Goal: Register for event/course

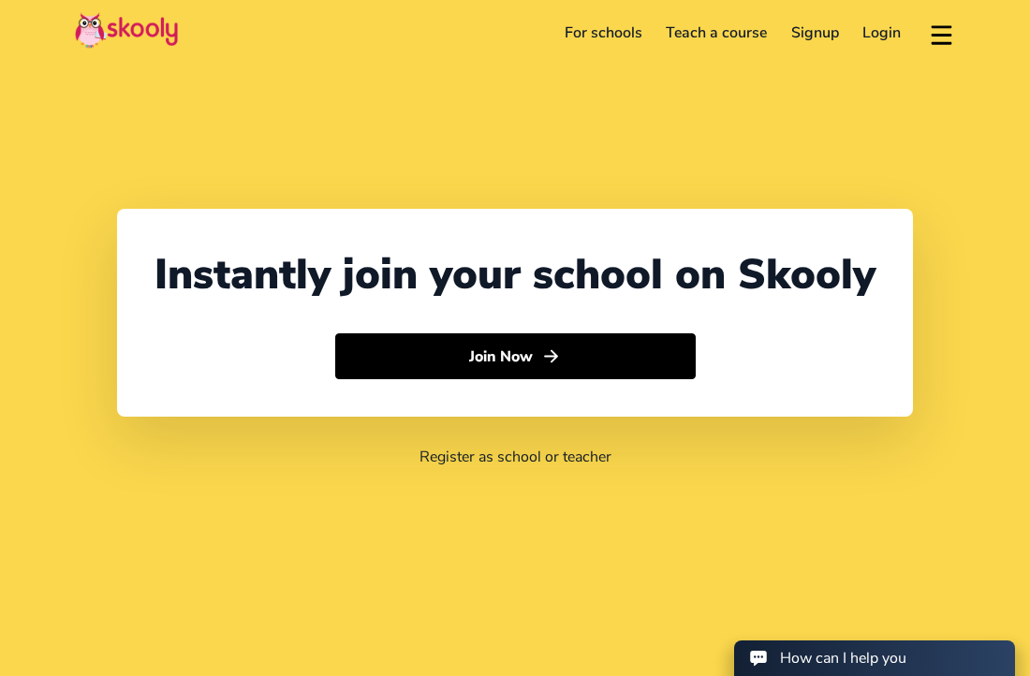
select select "60"
select select "[GEOGRAPHIC_DATA]"
select select "[GEOGRAPHIC_DATA]/Kuala_Lumpur"
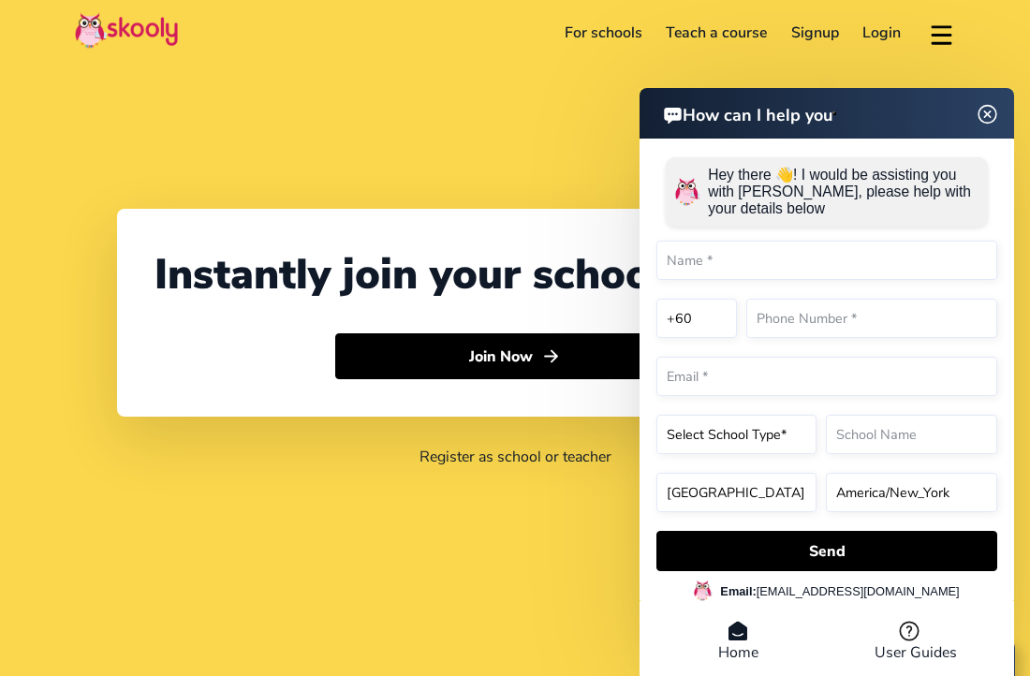
click at [723, 26] on link "Teach a course" at bounding box center [717, 33] width 126 height 30
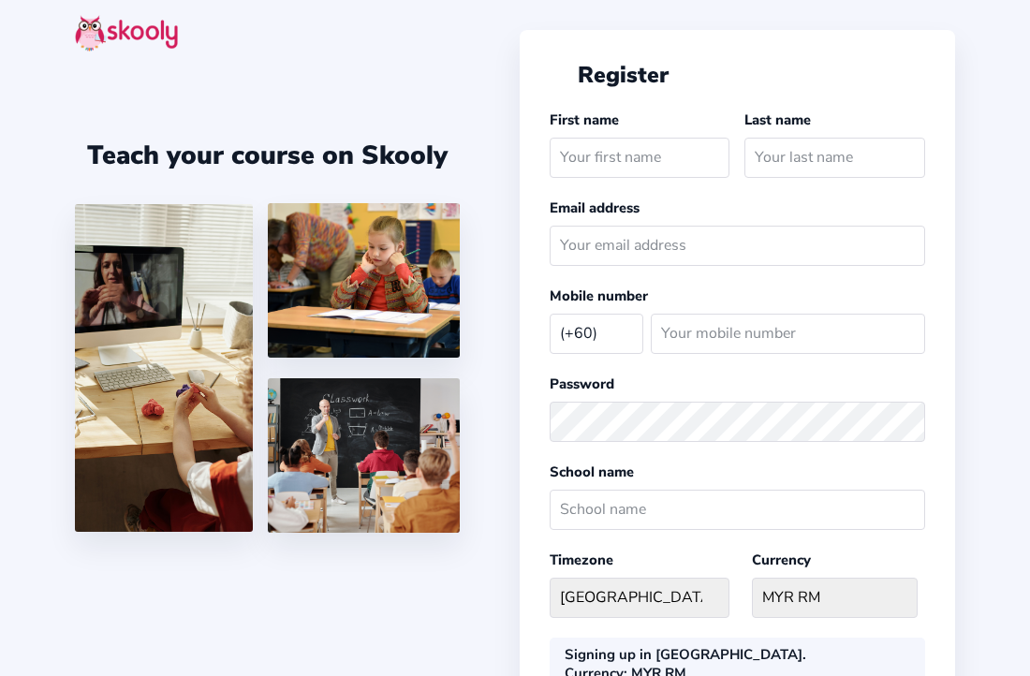
select select "MY"
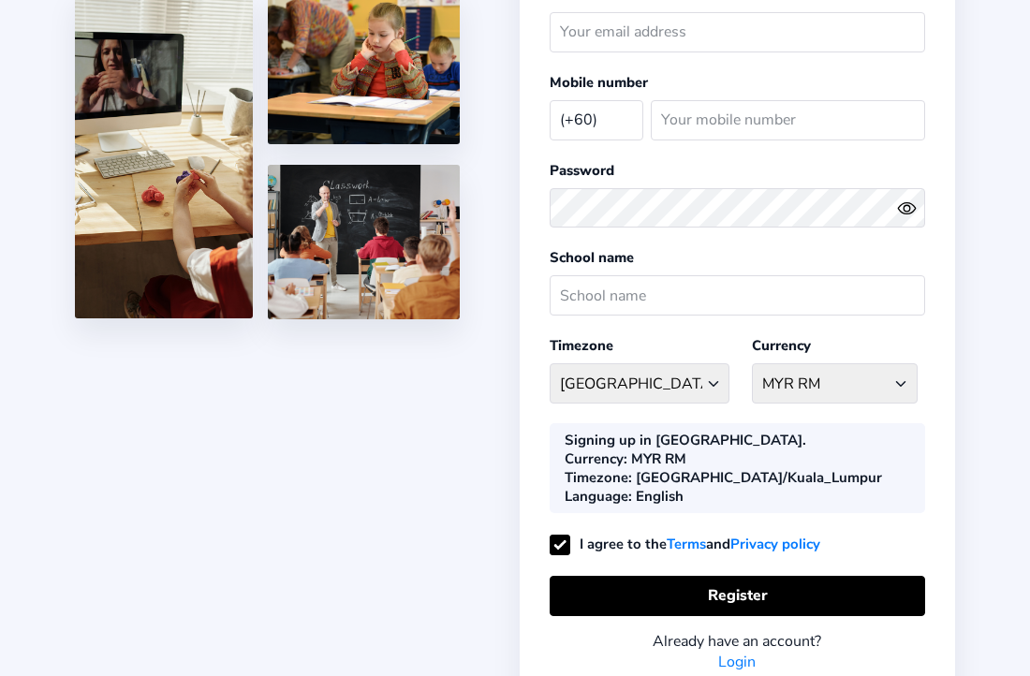
scroll to position [261, 0]
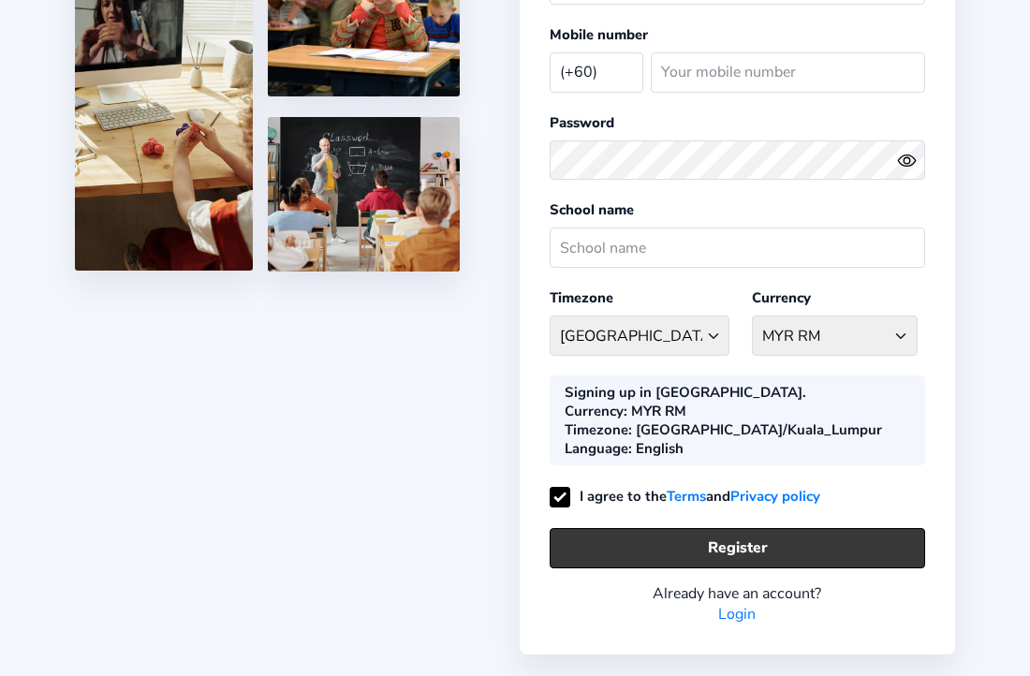
click at [747, 528] on button "Register" at bounding box center [738, 548] width 376 height 40
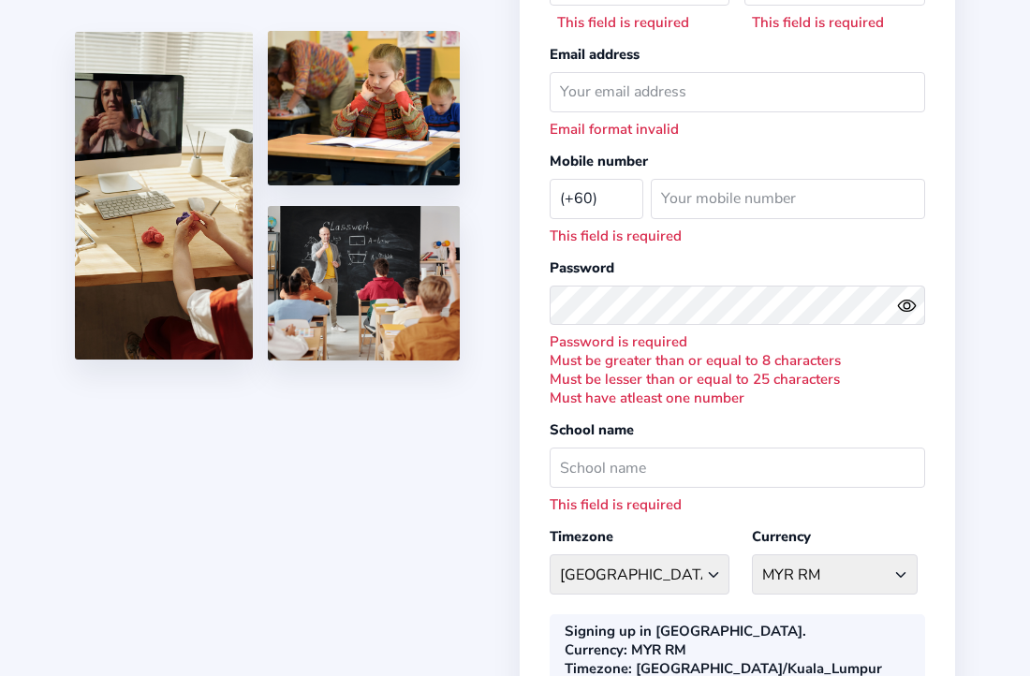
scroll to position [0, 0]
